Goal: Task Accomplishment & Management: Manage account settings

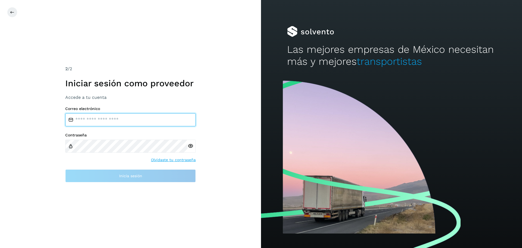
type input "**********"
click at [139, 121] on input "**********" at bounding box center [130, 119] width 130 height 13
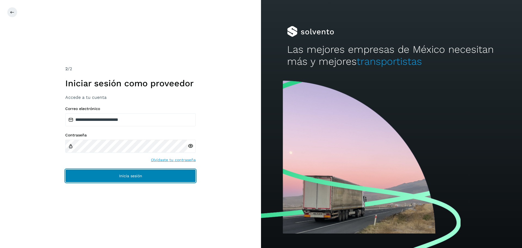
click at [181, 174] on button "Inicia sesión" at bounding box center [130, 175] width 130 height 13
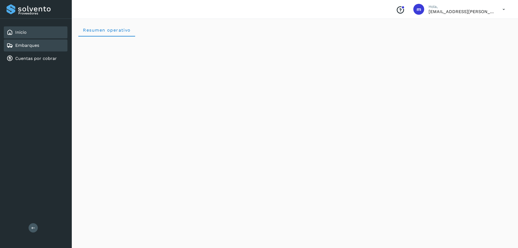
click at [33, 46] on link "Embarques" at bounding box center [27, 45] width 24 height 5
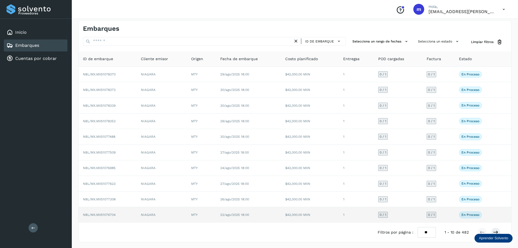
scroll to position [4, 0]
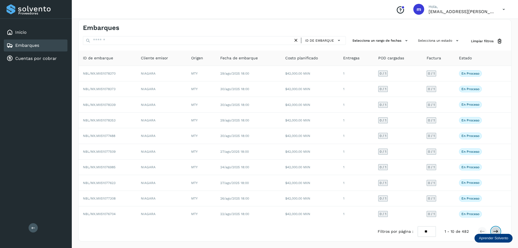
click at [497, 230] on icon at bounding box center [495, 230] width 5 height 5
click at [497, 231] on icon at bounding box center [495, 230] width 5 height 5
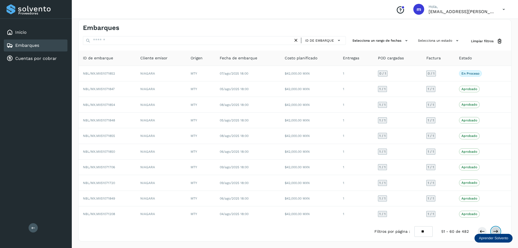
click at [497, 229] on icon at bounding box center [495, 230] width 5 height 5
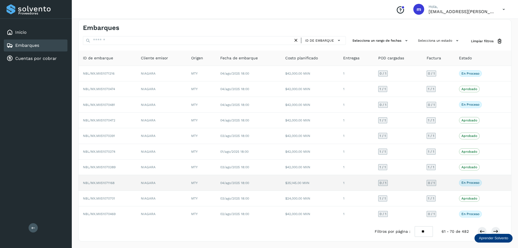
click at [112, 183] on span "NBL/MX.MX51071168" at bounding box center [99, 183] width 32 height 4
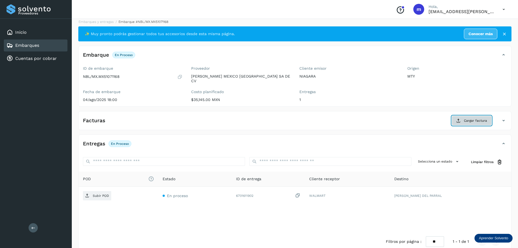
click at [466, 118] on span "Cargar factura" at bounding box center [475, 120] width 23 height 5
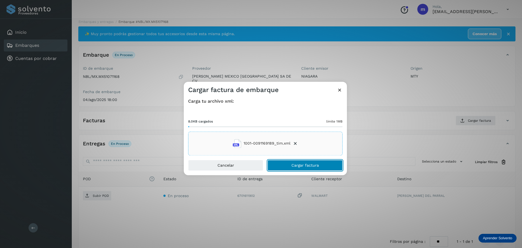
click at [307, 165] on span "Cargar factura" at bounding box center [304, 165] width 27 height 4
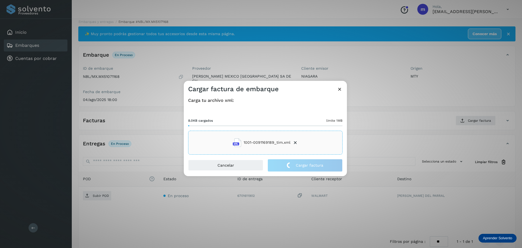
click at [98, 192] on div "Cargar factura de embarque Carga tu archivo xml: 8.0KB cargados límite 1MB 1001…" at bounding box center [261, 124] width 522 height 248
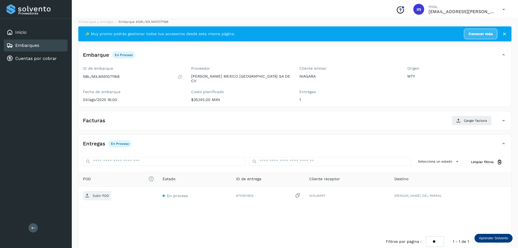
click at [98, 193] on p "Subir POD" at bounding box center [101, 195] width 16 height 4
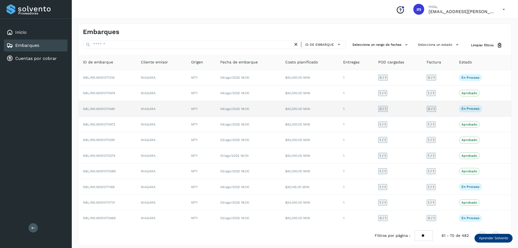
click at [111, 109] on span "NBL/MX.MX51070481" at bounding box center [99, 109] width 32 height 4
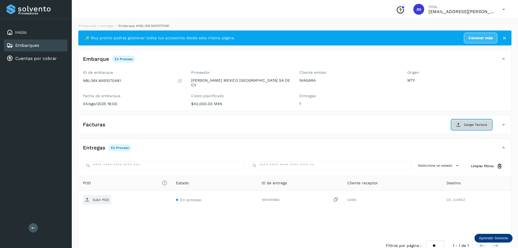
click at [470, 122] on span "Cargar factura" at bounding box center [475, 124] width 23 height 5
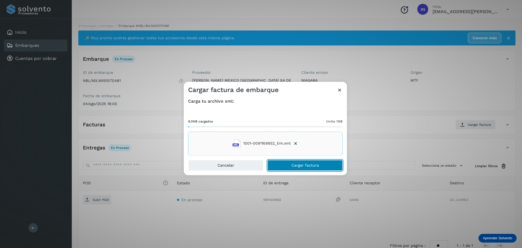
click at [306, 164] on span "Cargar factura" at bounding box center [304, 165] width 27 height 4
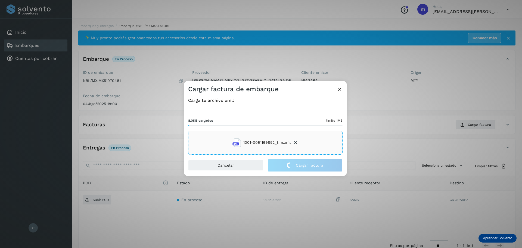
click at [103, 197] on div "Cargar factura de embarque Carga tu archivo xml: 8.0KB cargados límite 1MB 1001…" at bounding box center [261, 124] width 522 height 248
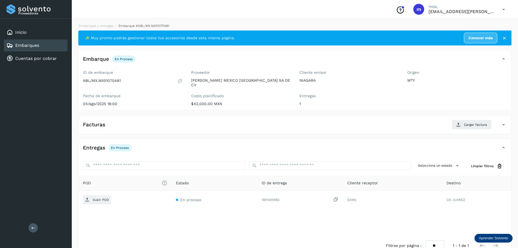
click at [103, 198] on p "Subir POD" at bounding box center [101, 200] width 16 height 4
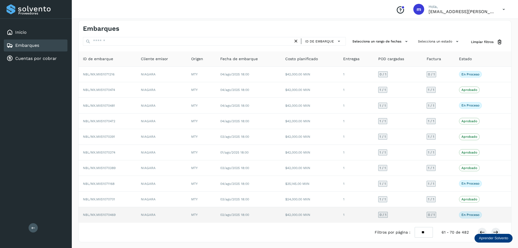
scroll to position [4, 0]
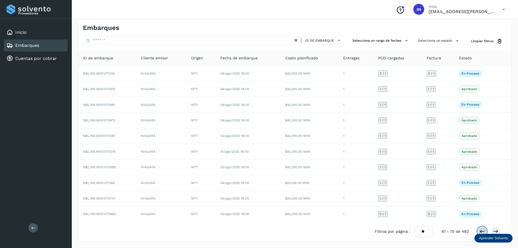
click at [481, 230] on icon at bounding box center [481, 230] width 5 height 5
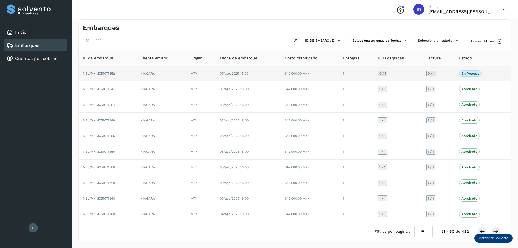
click at [112, 75] on span "NBL/MX.MX51071852" at bounding box center [99, 73] width 32 height 4
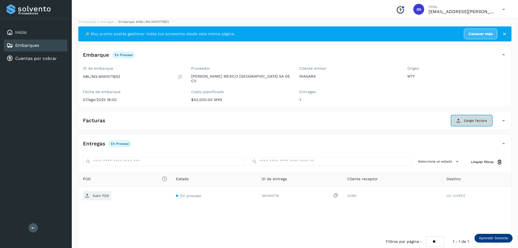
click at [473, 118] on span "Cargar factura" at bounding box center [475, 120] width 23 height 5
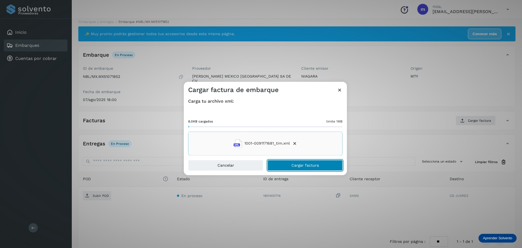
click at [310, 167] on button "Cargar factura" at bounding box center [304, 165] width 75 height 11
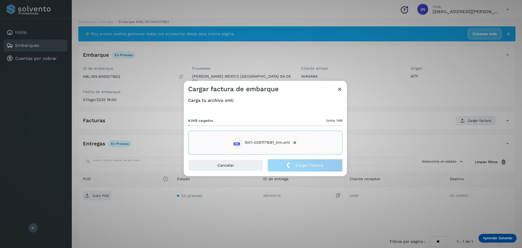
click at [104, 192] on div "Cargar factura de embarque Carga tu archivo xml: 8.0KB cargados límite 1MB 1001…" at bounding box center [261, 124] width 522 height 248
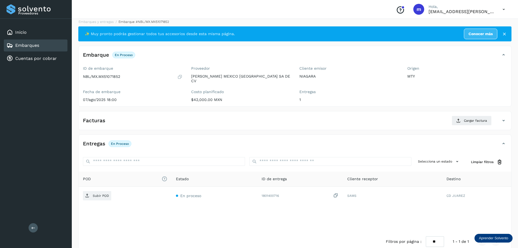
click at [104, 193] on p "Subir POD" at bounding box center [101, 195] width 16 height 4
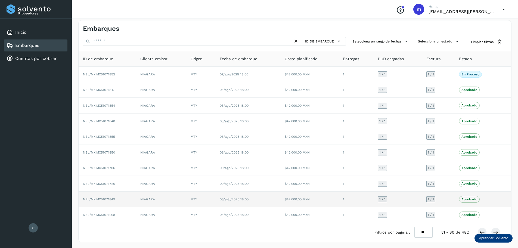
scroll to position [4, 0]
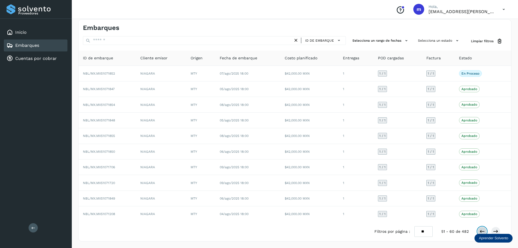
click at [482, 231] on icon at bounding box center [481, 230] width 5 height 5
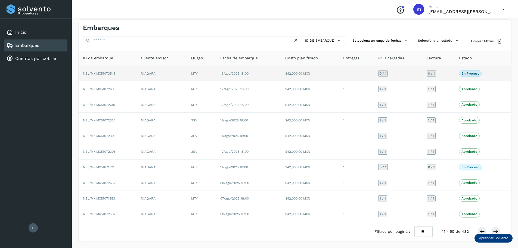
click at [105, 72] on span "NBL/MX.MX51073548" at bounding box center [99, 73] width 33 height 4
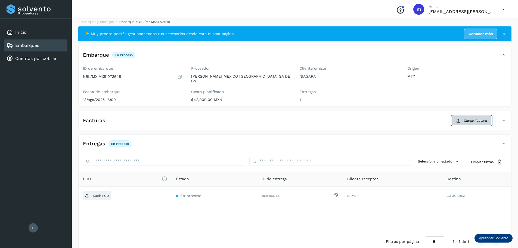
click at [465, 118] on span "Cargar factura" at bounding box center [475, 120] width 23 height 5
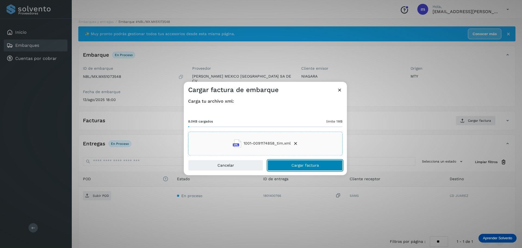
click at [314, 165] on span "Cargar factura" at bounding box center [304, 165] width 27 height 4
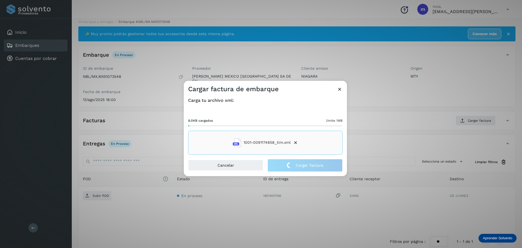
click at [89, 192] on div "Cargar factura de embarque Carga tu archivo xml: 8.0KB cargados límite 1MB 1001…" at bounding box center [261, 124] width 522 height 248
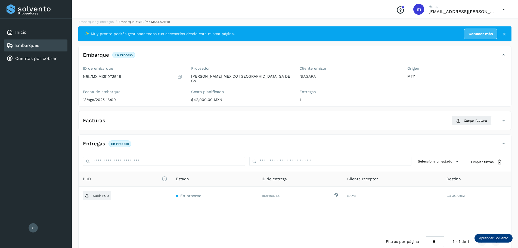
click at [89, 193] on icon at bounding box center [87, 195] width 4 height 4
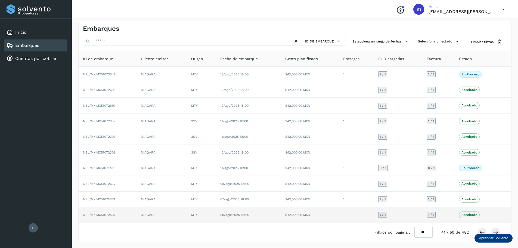
scroll to position [4, 0]
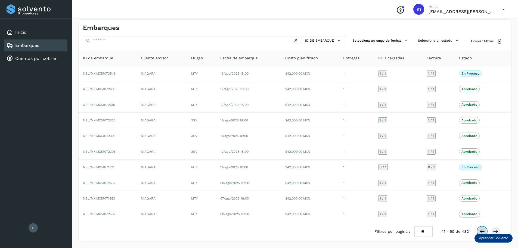
click at [482, 231] on icon at bounding box center [481, 230] width 5 height 5
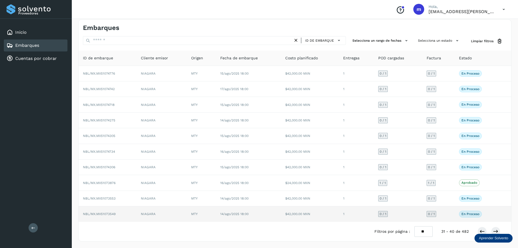
click at [104, 213] on span "NBL/MX.MX51073549" at bounding box center [99, 214] width 33 height 4
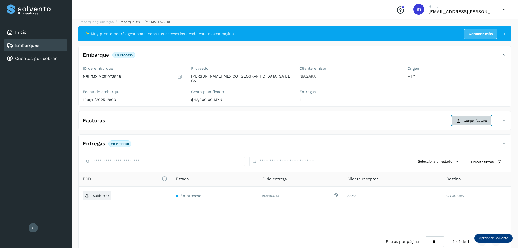
click at [475, 119] on button "Cargar factura" at bounding box center [471, 120] width 40 height 10
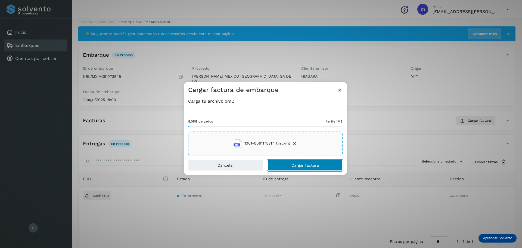
click at [314, 168] on button "Cargar factura" at bounding box center [304, 165] width 75 height 11
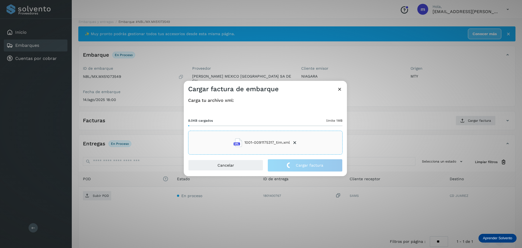
click at [99, 191] on div "Cargar factura de embarque Carga tu archivo xml: 8.0KB cargados límite 1MB 1001…" at bounding box center [261, 124] width 522 height 248
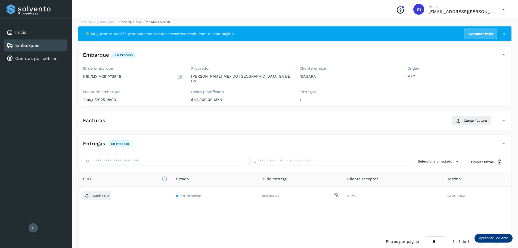
click at [99, 193] on p "Subir POD" at bounding box center [101, 195] width 16 height 4
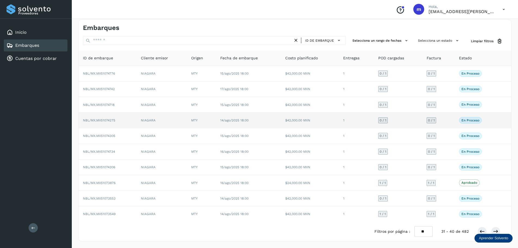
click at [101, 120] on span "NBL/MX.MX51074275" at bounding box center [99, 120] width 32 height 4
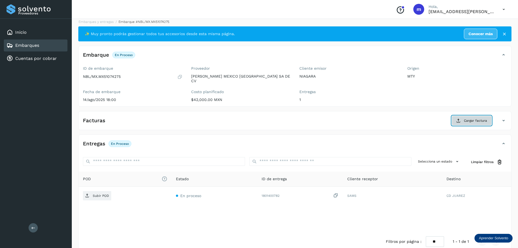
click at [466, 118] on span "Cargar factura" at bounding box center [475, 120] width 23 height 5
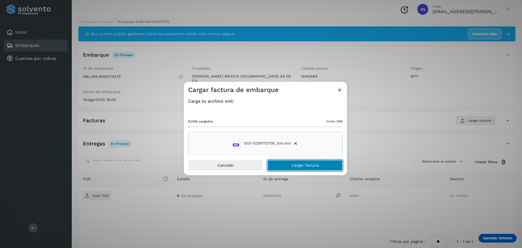
click at [315, 167] on span "Cargar factura" at bounding box center [304, 165] width 27 height 4
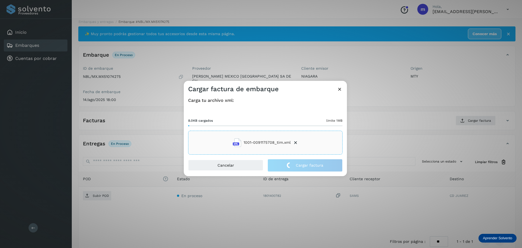
click at [98, 192] on div "Cargar factura de embarque Carga tu archivo xml: 8.0KB cargados límite 1MB 1001…" at bounding box center [261, 124] width 522 height 248
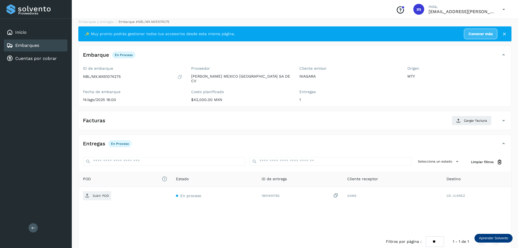
click at [98, 193] on p "Subir POD" at bounding box center [101, 195] width 16 height 4
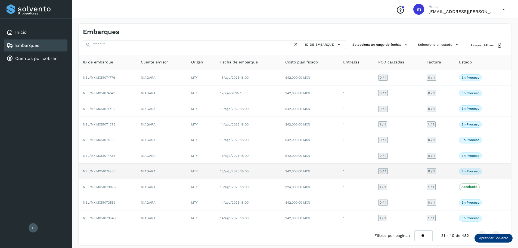
click at [90, 171] on span "NBL/MX.MX51074306" at bounding box center [99, 171] width 32 height 4
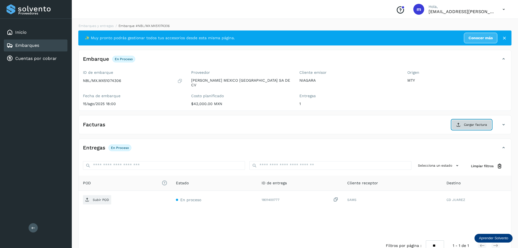
click at [471, 122] on span "Cargar factura" at bounding box center [475, 124] width 23 height 5
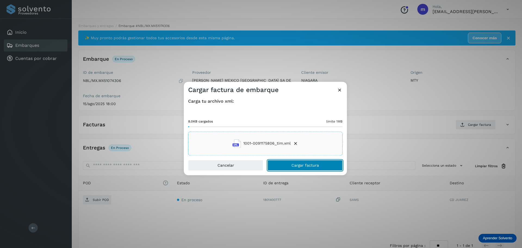
click at [299, 165] on span "Cargar factura" at bounding box center [304, 165] width 27 height 4
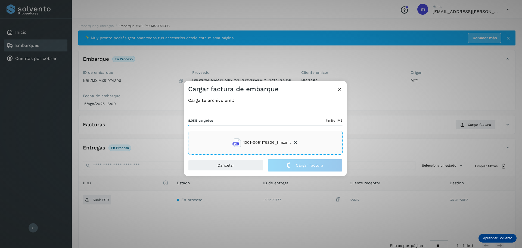
click at [98, 196] on div "Cargar factura de embarque Carga tu archivo xml: 8.0KB cargados límite 1MB 1001…" at bounding box center [261, 124] width 522 height 248
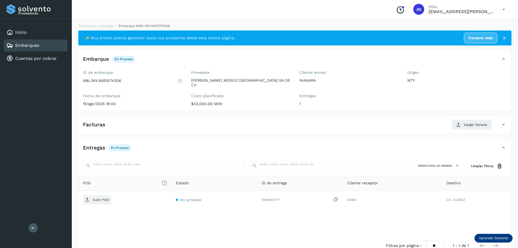
click at [98, 198] on p "Subir POD" at bounding box center [101, 200] width 16 height 4
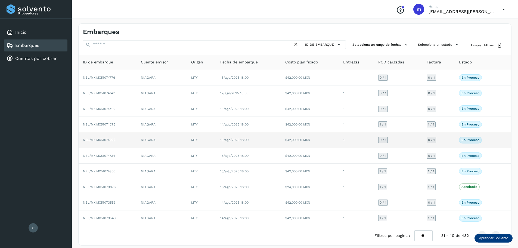
click at [100, 139] on span "NBL/MX.MX51074305" at bounding box center [99, 140] width 32 height 4
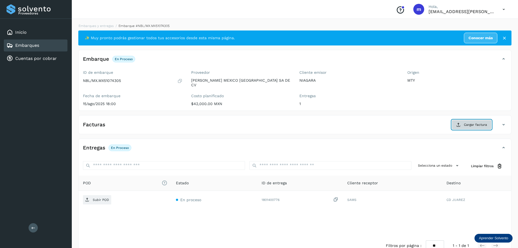
click at [479, 122] on span "Cargar factura" at bounding box center [475, 124] width 23 height 5
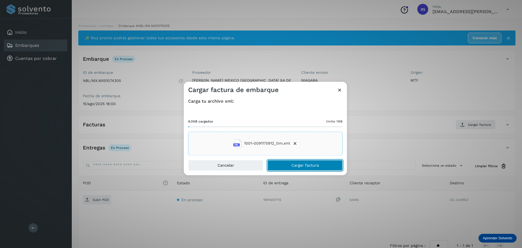
click at [311, 167] on span "Cargar factura" at bounding box center [304, 165] width 27 height 4
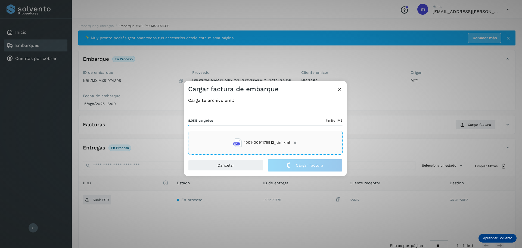
click at [97, 197] on div "Cargar factura de embarque Carga tu archivo xml: 8.0KB cargados límite 1MB 1001…" at bounding box center [261, 124] width 522 height 248
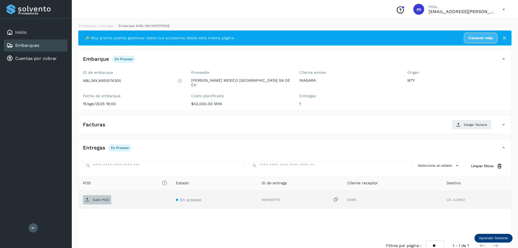
click at [96, 198] on p "Subir POD" at bounding box center [101, 200] width 16 height 4
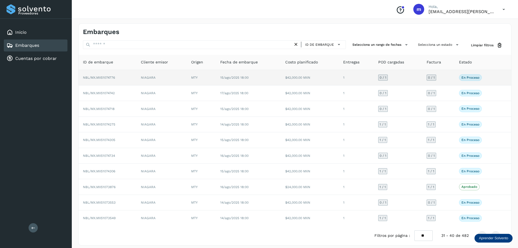
click at [103, 78] on span "NBL/MX.MX51074776" at bounding box center [99, 78] width 32 height 4
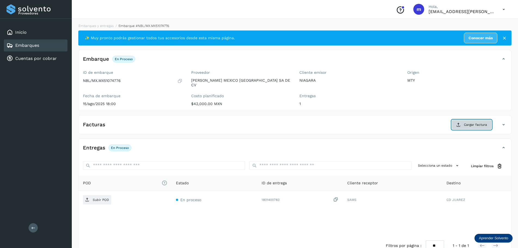
click at [476, 123] on span "Cargar factura" at bounding box center [475, 124] width 23 height 5
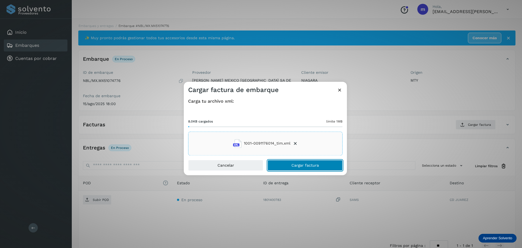
click at [303, 164] on span "Cargar factura" at bounding box center [304, 165] width 27 height 4
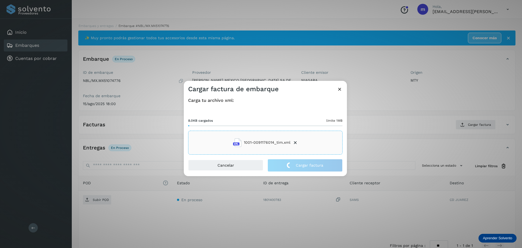
click at [88, 194] on div "Cargar factura de embarque Carga tu archivo xml: 8.0KB cargados límite 1MB 1001…" at bounding box center [261, 124] width 522 height 248
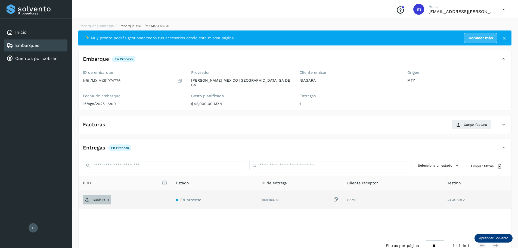
click at [96, 198] on p "Subir POD" at bounding box center [101, 200] width 16 height 4
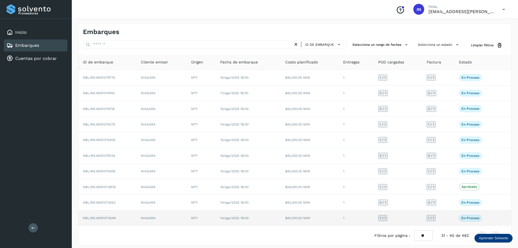
scroll to position [4, 0]
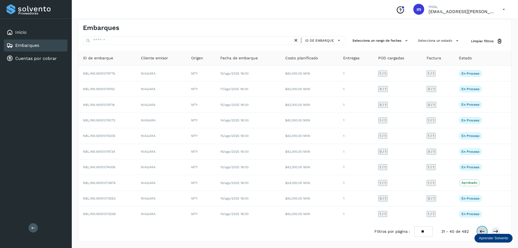
click at [481, 232] on icon at bounding box center [481, 230] width 5 height 5
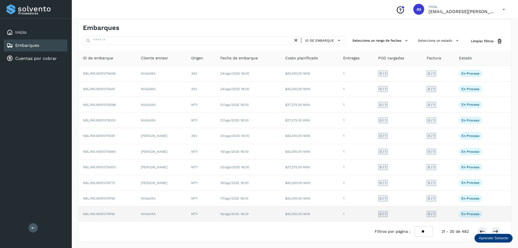
click at [99, 215] on span "NBL/MX.MX51074746" at bounding box center [99, 214] width 32 height 4
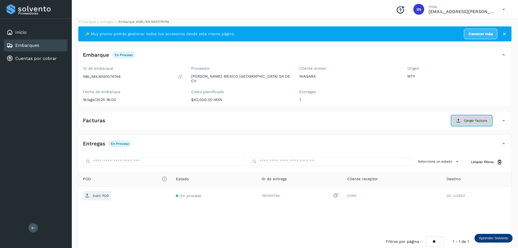
click at [479, 118] on span "Cargar factura" at bounding box center [475, 120] width 23 height 5
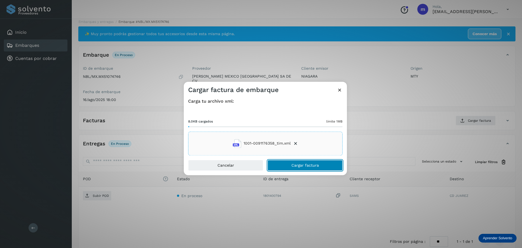
click at [310, 166] on span "Cargar factura" at bounding box center [304, 165] width 27 height 4
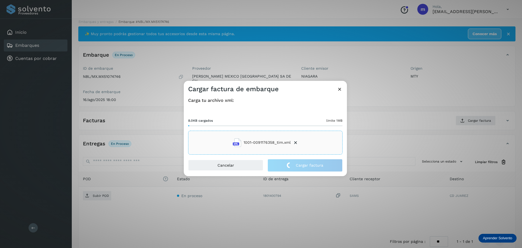
click at [94, 193] on div "Cargar factura de embarque Carga tu archivo xml: 8.0KB cargados límite 1MB 1001…" at bounding box center [261, 124] width 522 height 248
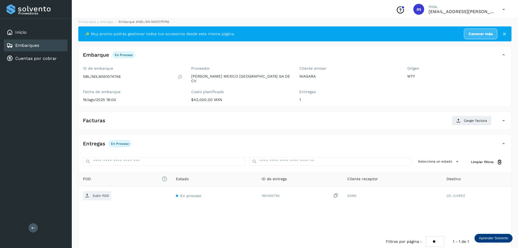
click at [94, 193] on p "Subir POD" at bounding box center [101, 195] width 16 height 4
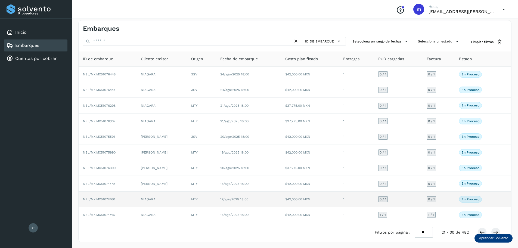
scroll to position [4, 0]
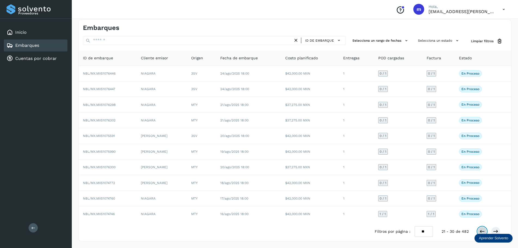
click at [483, 231] on icon at bounding box center [481, 230] width 5 height 5
click at [496, 230] on icon at bounding box center [495, 230] width 5 height 5
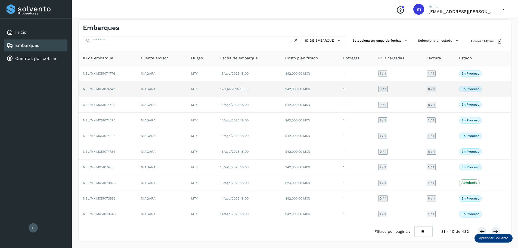
click at [112, 88] on span "NBL/MX.MX51074742" at bounding box center [99, 89] width 32 height 4
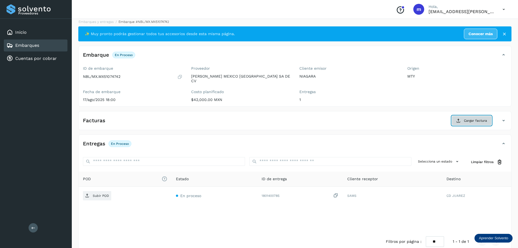
click at [476, 118] on span "Cargar factura" at bounding box center [475, 120] width 23 height 5
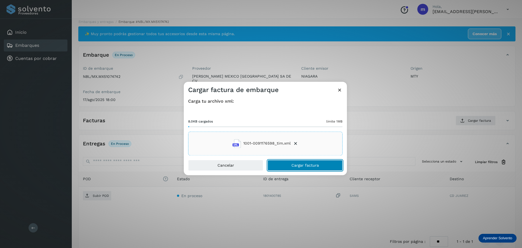
click at [311, 166] on span "Cargar factura" at bounding box center [304, 165] width 27 height 4
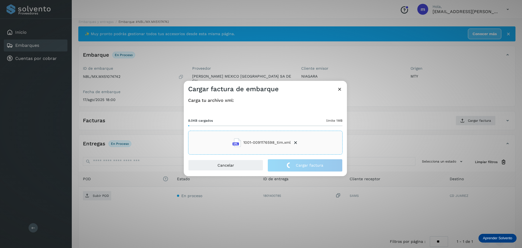
click at [101, 193] on div "Cargar factura de embarque Carga tu archivo xml: 8.0KB cargados límite 1MB 1001…" at bounding box center [261, 124] width 522 height 248
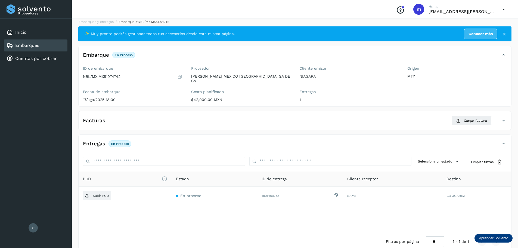
click at [101, 193] on p "Subir POD" at bounding box center [101, 195] width 16 height 4
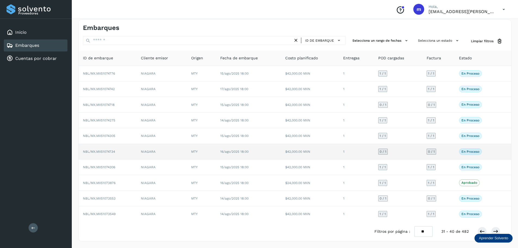
click at [96, 151] on span "NBL/MX.MX51074734" at bounding box center [99, 151] width 32 height 4
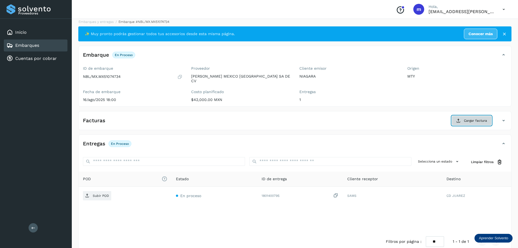
click at [463, 119] on button "Cargar factura" at bounding box center [471, 120] width 40 height 10
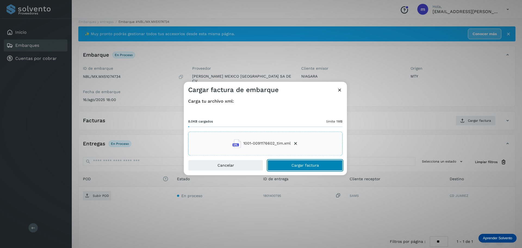
click at [320, 166] on button "Cargar factura" at bounding box center [304, 165] width 75 height 11
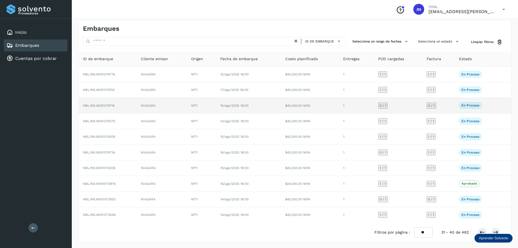
scroll to position [4, 0]
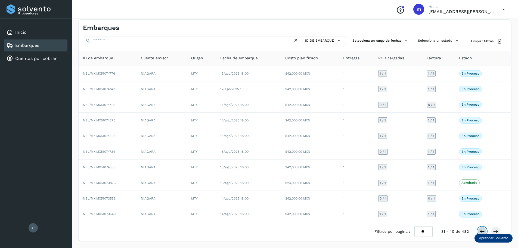
click at [483, 232] on icon at bounding box center [481, 230] width 5 height 5
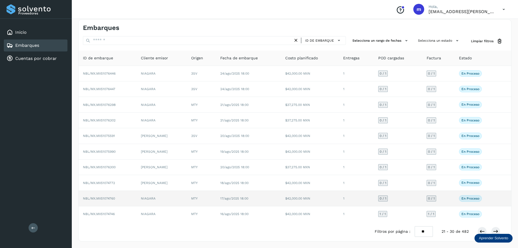
click at [101, 198] on span "NBL/MX.MX51074760" at bounding box center [99, 198] width 32 height 4
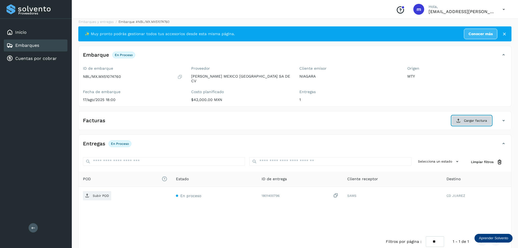
click at [477, 119] on button "Cargar factura" at bounding box center [471, 120] width 40 height 10
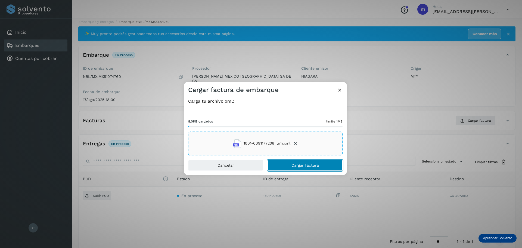
click at [307, 165] on span "Cargar factura" at bounding box center [304, 165] width 27 height 4
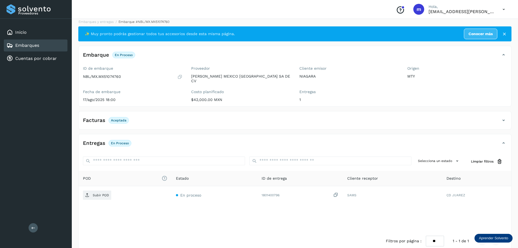
click at [97, 193] on p "Subir POD" at bounding box center [101, 195] width 16 height 4
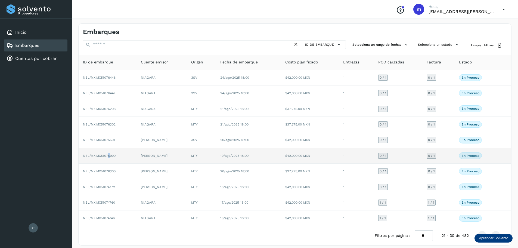
click at [107, 155] on span "NBL/MX.MX51075990" at bounding box center [99, 156] width 33 height 4
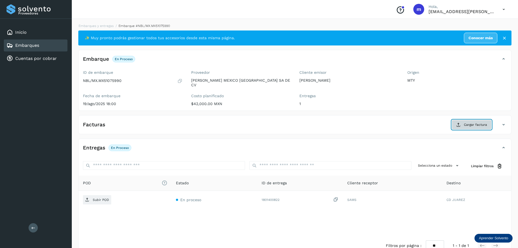
click at [482, 122] on span "Cargar factura" at bounding box center [475, 124] width 23 height 5
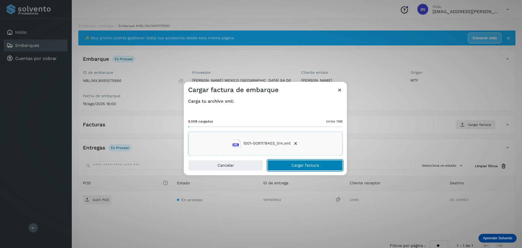
click at [300, 166] on span "Cargar factura" at bounding box center [304, 165] width 27 height 4
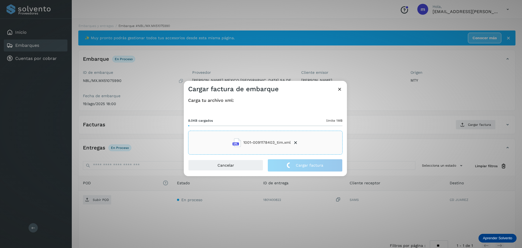
click at [102, 195] on div "Cargar factura de embarque Carga tu archivo xml: 8.0KB cargados límite 1MB 1001…" at bounding box center [261, 124] width 522 height 248
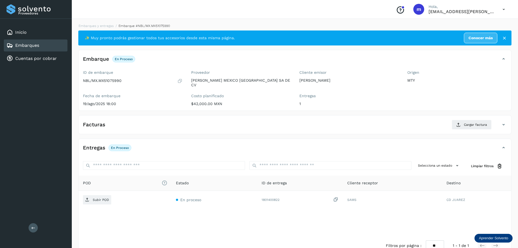
click at [102, 198] on p "Subir POD" at bounding box center [101, 200] width 16 height 4
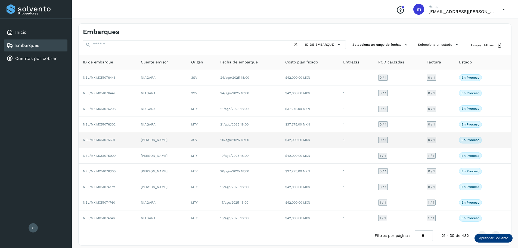
click at [99, 138] on span "NBL/MX.MX51075591" at bounding box center [99, 140] width 32 height 4
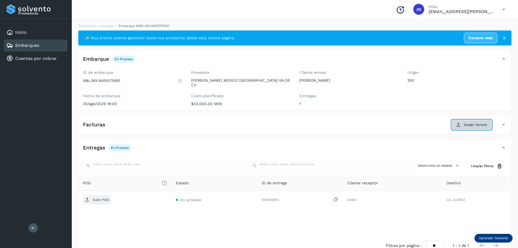
click at [480, 122] on span "Cargar factura" at bounding box center [475, 124] width 23 height 5
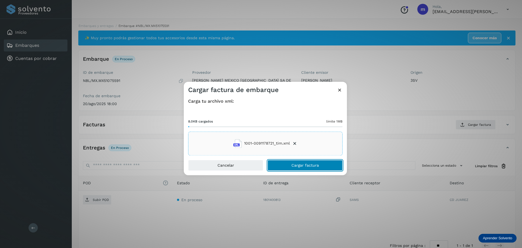
click at [310, 163] on span "Cargar factura" at bounding box center [304, 165] width 27 height 4
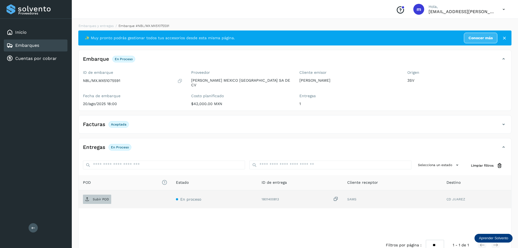
click at [97, 197] on p "Subir POD" at bounding box center [101, 199] width 16 height 4
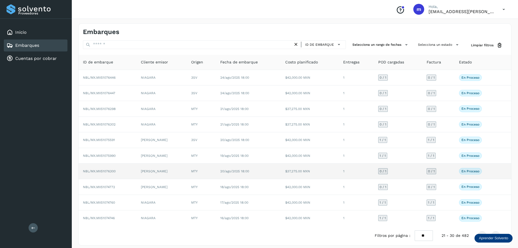
click at [104, 172] on span "NBL/MX.MX51076300" at bounding box center [99, 171] width 33 height 4
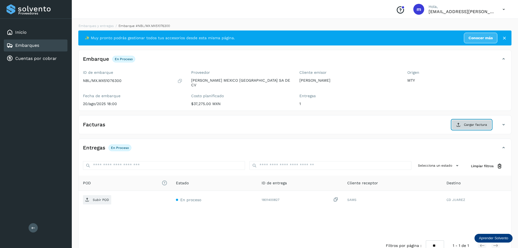
click at [465, 122] on span "Cargar factura" at bounding box center [475, 124] width 23 height 5
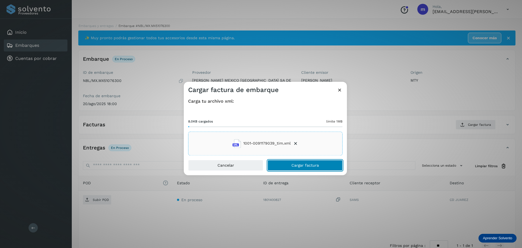
click at [307, 167] on span "Cargar factura" at bounding box center [304, 165] width 27 height 4
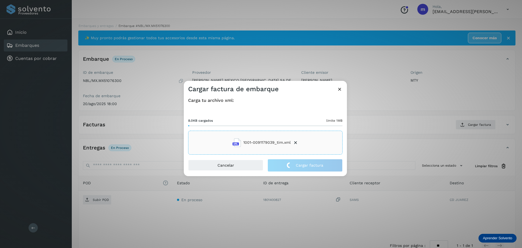
click at [97, 195] on div "Cargar factura de embarque Carga tu archivo xml: 8.0KB cargados límite 1MB 1001…" at bounding box center [261, 124] width 522 height 248
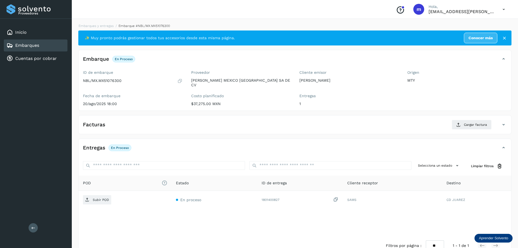
click at [97, 198] on p "Subir POD" at bounding box center [101, 200] width 16 height 4
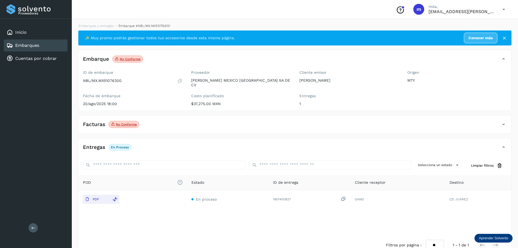
click at [124, 122] on p "No conforme" at bounding box center [126, 124] width 21 height 4
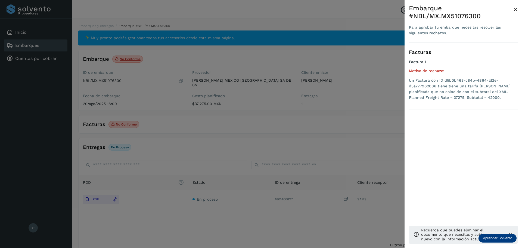
click at [516, 9] on span "×" at bounding box center [515, 9] width 4 height 8
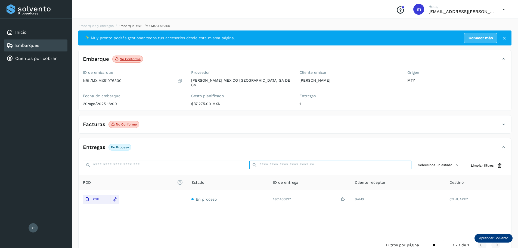
click at [265, 160] on input "ID de embarque" at bounding box center [330, 164] width 162 height 9
click at [78, 7] on div "Conoce nuestros beneficios m [PERSON_NAME], [EMAIL_ADDRESS][PERSON_NAME][DOMAIN…" at bounding box center [295, 9] width 446 height 19
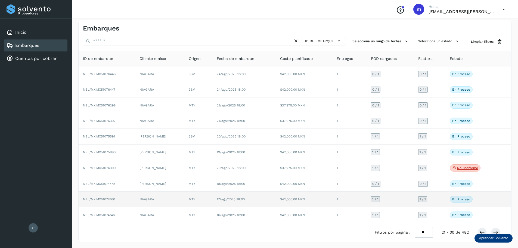
scroll to position [4, 0]
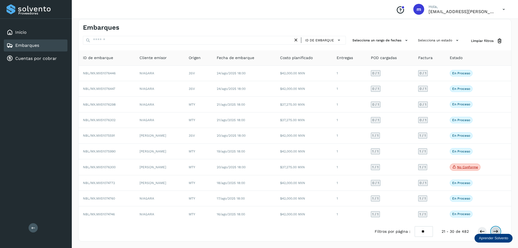
click at [495, 232] on icon at bounding box center [495, 230] width 5 height 5
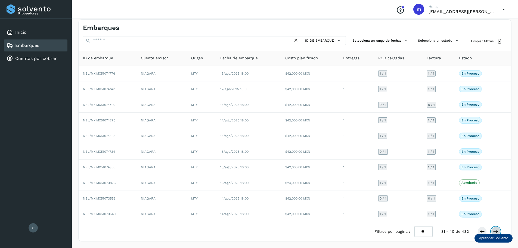
scroll to position [4, 0]
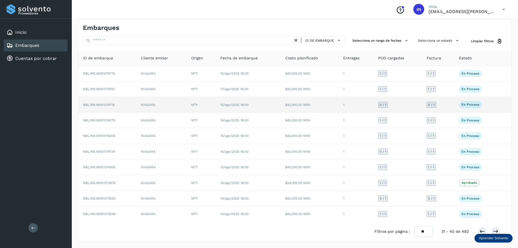
click at [100, 105] on span "NBL/MX.MX51074718" at bounding box center [99, 105] width 32 height 4
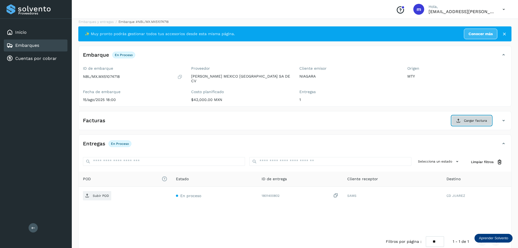
click at [474, 118] on span "Cargar factura" at bounding box center [475, 120] width 23 height 5
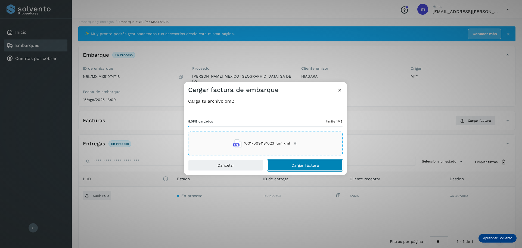
click at [312, 164] on span "Cargar factura" at bounding box center [304, 165] width 27 height 4
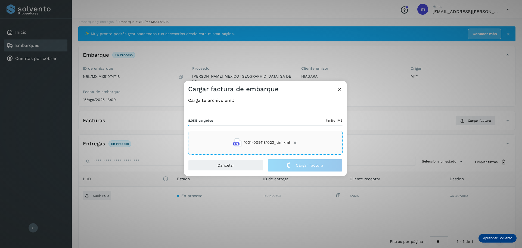
click at [103, 193] on div "Cargar factura de embarque Carga tu archivo xml: 8.0KB cargados límite 1MB 1001…" at bounding box center [261, 124] width 522 height 248
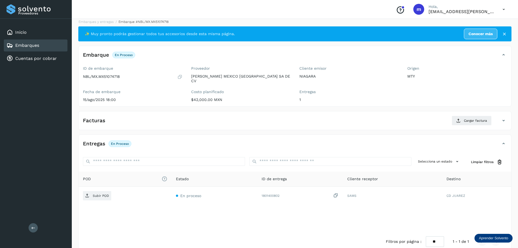
click at [103, 193] on p "Subir POD" at bounding box center [101, 195] width 16 height 4
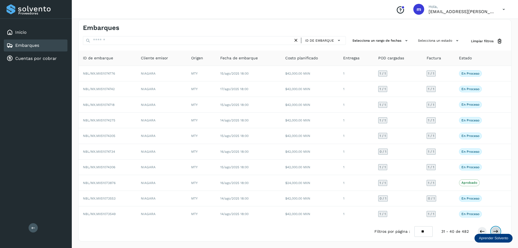
click at [496, 229] on icon at bounding box center [495, 230] width 5 height 5
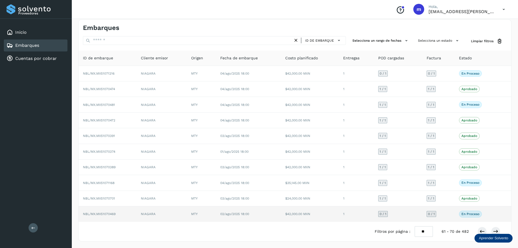
click at [107, 213] on span "NBL/MX.MX51070469" at bounding box center [99, 214] width 33 height 4
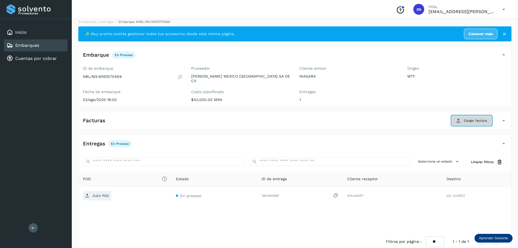
click at [477, 118] on span "Cargar factura" at bounding box center [475, 120] width 23 height 5
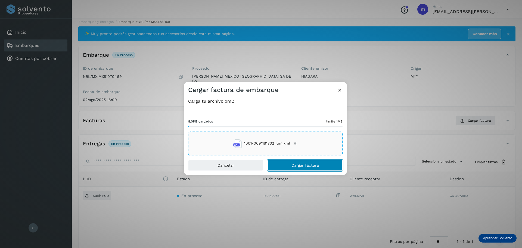
click at [305, 166] on span "Cargar factura" at bounding box center [304, 165] width 27 height 4
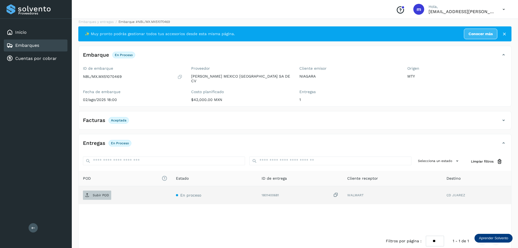
click at [94, 193] on p "Subir POD" at bounding box center [101, 195] width 16 height 4
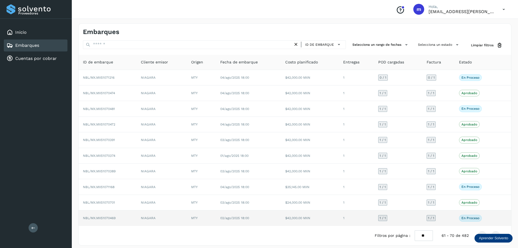
click at [102, 219] on span "NBL/MX.MX51070469" at bounding box center [99, 218] width 33 height 4
